Goal: Check status: Check status

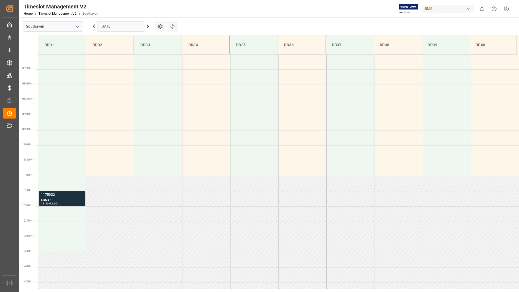
scroll to position [240, 0]
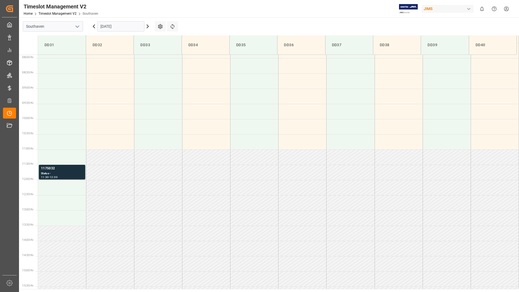
click at [94, 26] on icon at bounding box center [94, 26] width 7 height 7
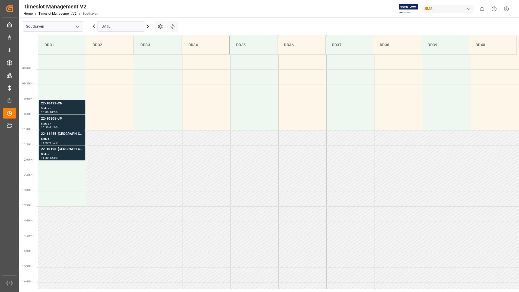
scroll to position [270, 0]
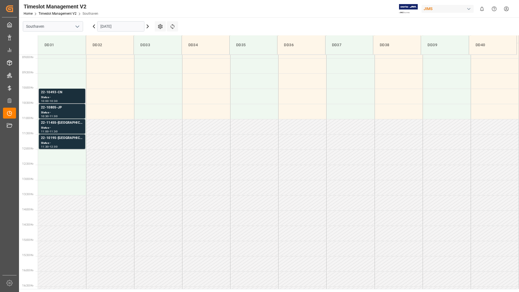
click at [72, 96] on div "Status -" at bounding box center [62, 97] width 42 height 5
click at [71, 109] on div "22-10805-JP" at bounding box center [62, 107] width 42 height 5
click at [74, 127] on div "Status -" at bounding box center [62, 127] width 42 height 5
click at [71, 140] on div "22-10195-[GEOGRAPHIC_DATA]" at bounding box center [62, 137] width 42 height 5
click at [68, 125] on div "Status -" at bounding box center [62, 127] width 42 height 5
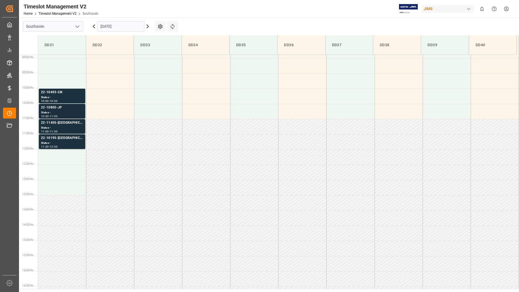
click at [72, 110] on div "22-10805-JP" at bounding box center [62, 107] width 42 height 5
click at [72, 95] on div "22-10493-CN" at bounding box center [62, 92] width 42 height 5
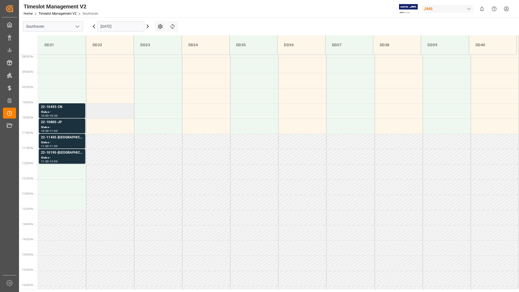
scroll to position [216, 0]
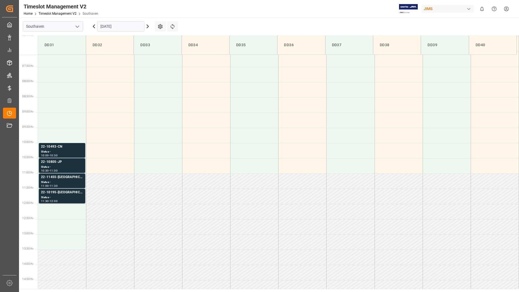
click at [148, 26] on icon at bounding box center [148, 26] width 2 height 3
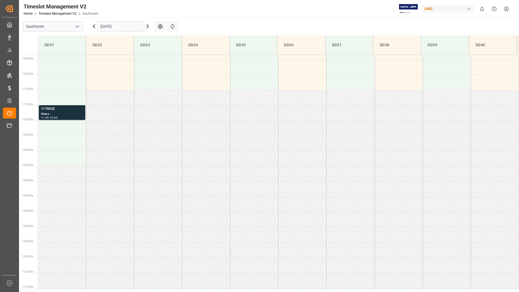
scroll to position [299, 0]
click at [75, 114] on div "Status -" at bounding box center [62, 114] width 42 height 5
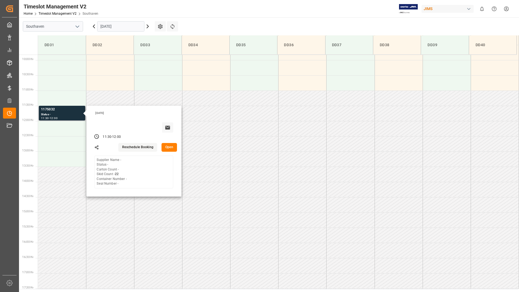
click at [169, 149] on button "Open" at bounding box center [170, 147] width 16 height 9
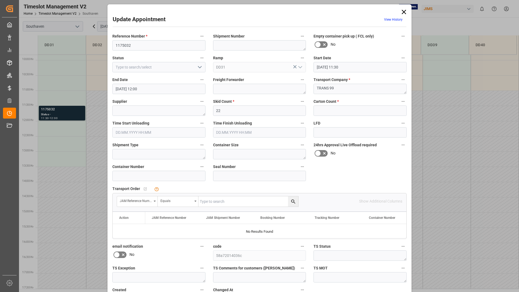
scroll to position [0, 0]
click at [403, 12] on icon at bounding box center [404, 12] width 4 height 4
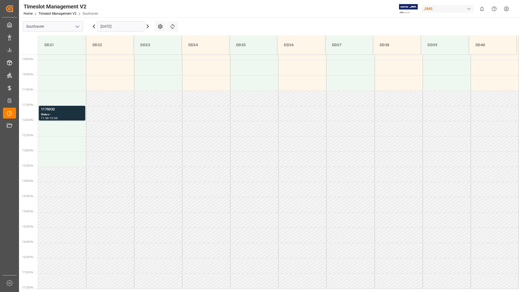
click at [121, 26] on input "[DATE]" at bounding box center [120, 26] width 47 height 10
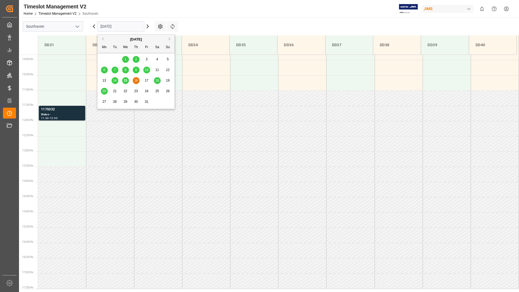
click at [125, 81] on span "15" at bounding box center [126, 80] width 4 height 4
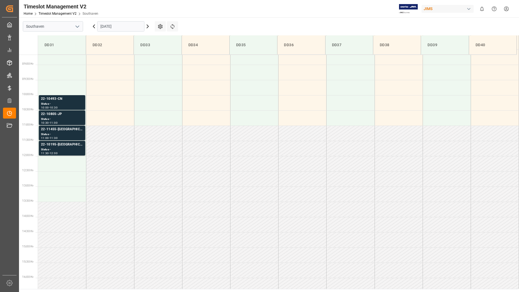
scroll to position [270, 0]
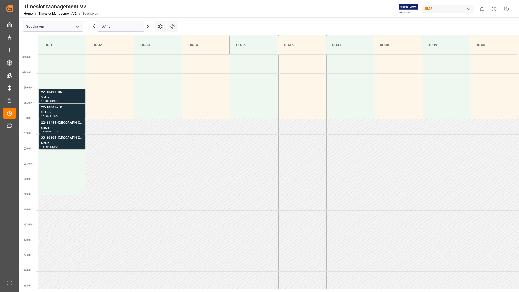
click at [71, 97] on div "Status -" at bounding box center [62, 97] width 42 height 5
click at [72, 109] on div "22-10805-JP" at bounding box center [62, 107] width 42 height 5
click at [71, 126] on div "Status -" at bounding box center [62, 127] width 42 height 5
click at [73, 141] on div "Status -" at bounding box center [62, 143] width 42 height 5
click at [69, 142] on div "Status -" at bounding box center [62, 143] width 42 height 5
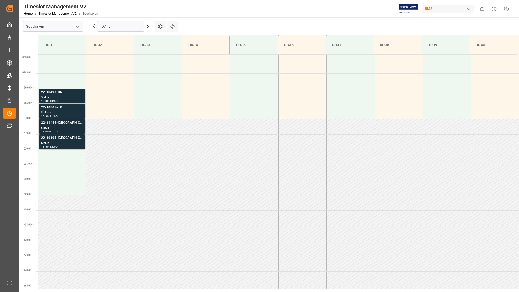
click at [75, 127] on div "Status -" at bounding box center [62, 127] width 42 height 5
click at [71, 112] on div "Status -" at bounding box center [62, 112] width 42 height 5
click at [70, 94] on div "22-10493-CN" at bounding box center [62, 92] width 42 height 5
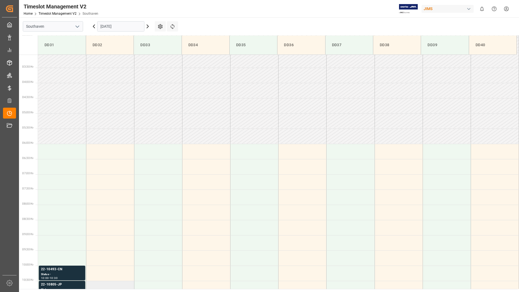
scroll to position [89, 0]
